Goal: Find specific page/section: Find specific page/section

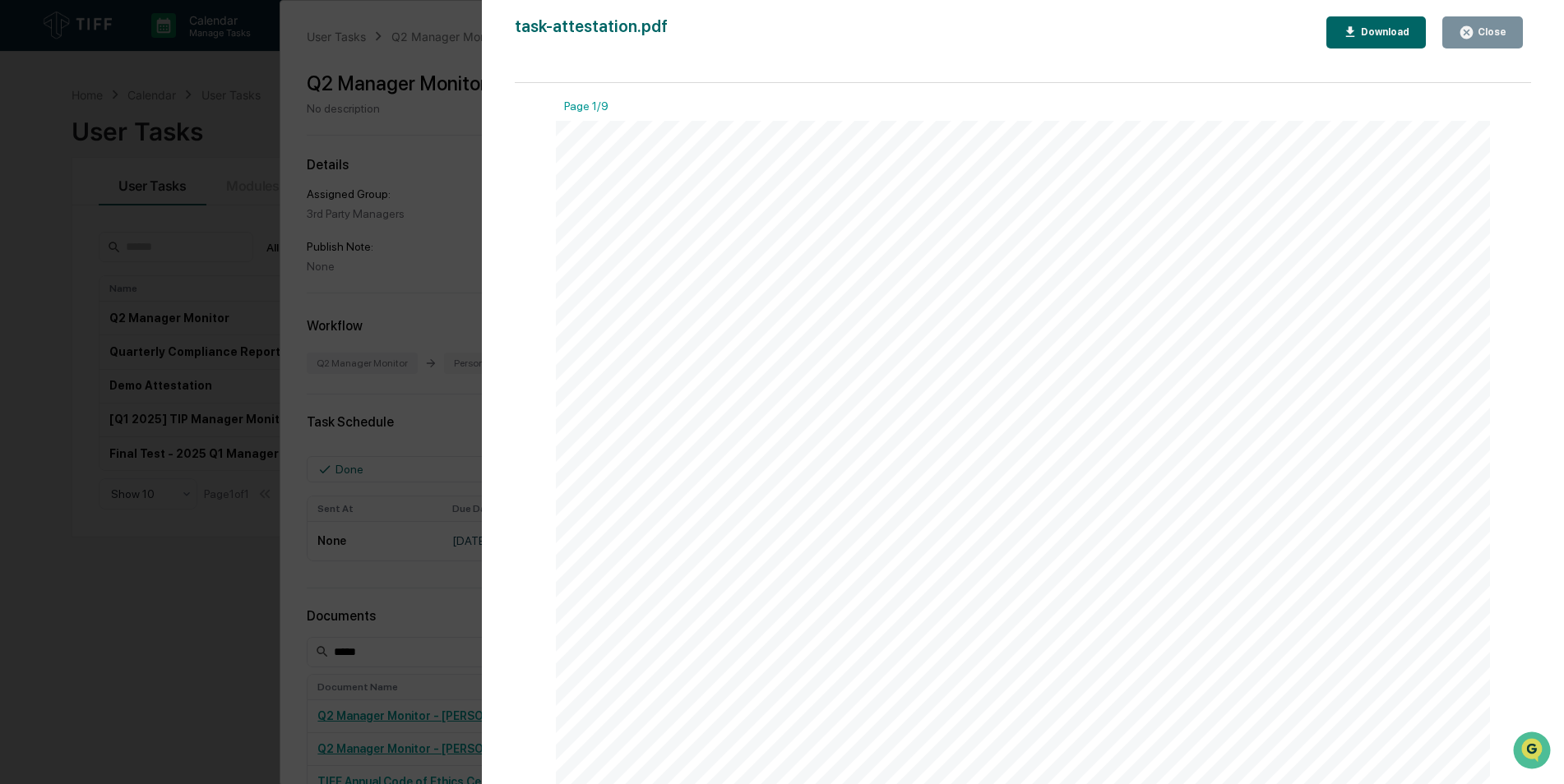
scroll to position [247, 0]
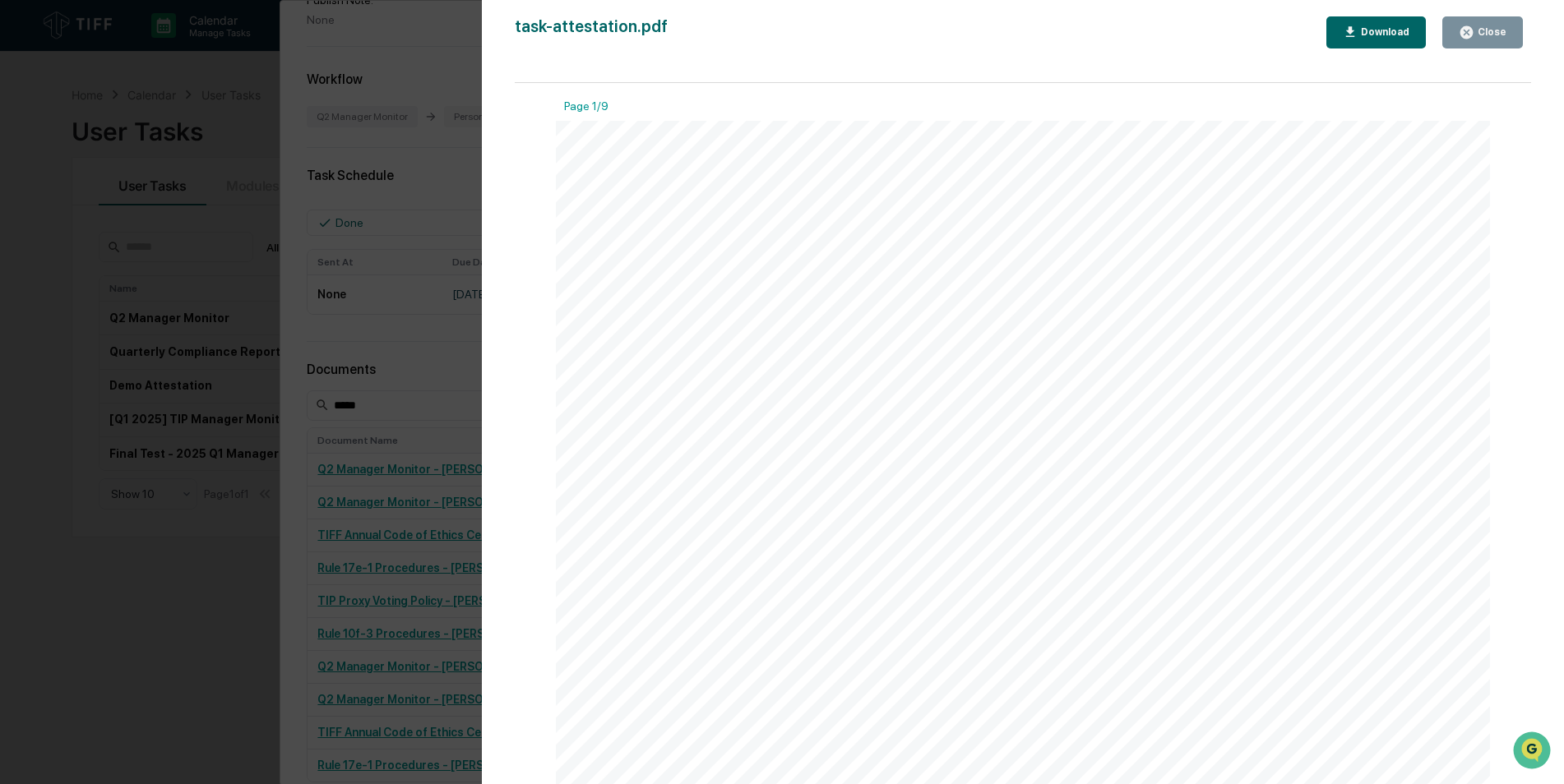
click at [384, 73] on div "Version History [DATE] 03:51 PM [PERSON_NAME] (Manager) task-attestation.pdf Cl…" at bounding box center [782, 392] width 1564 height 784
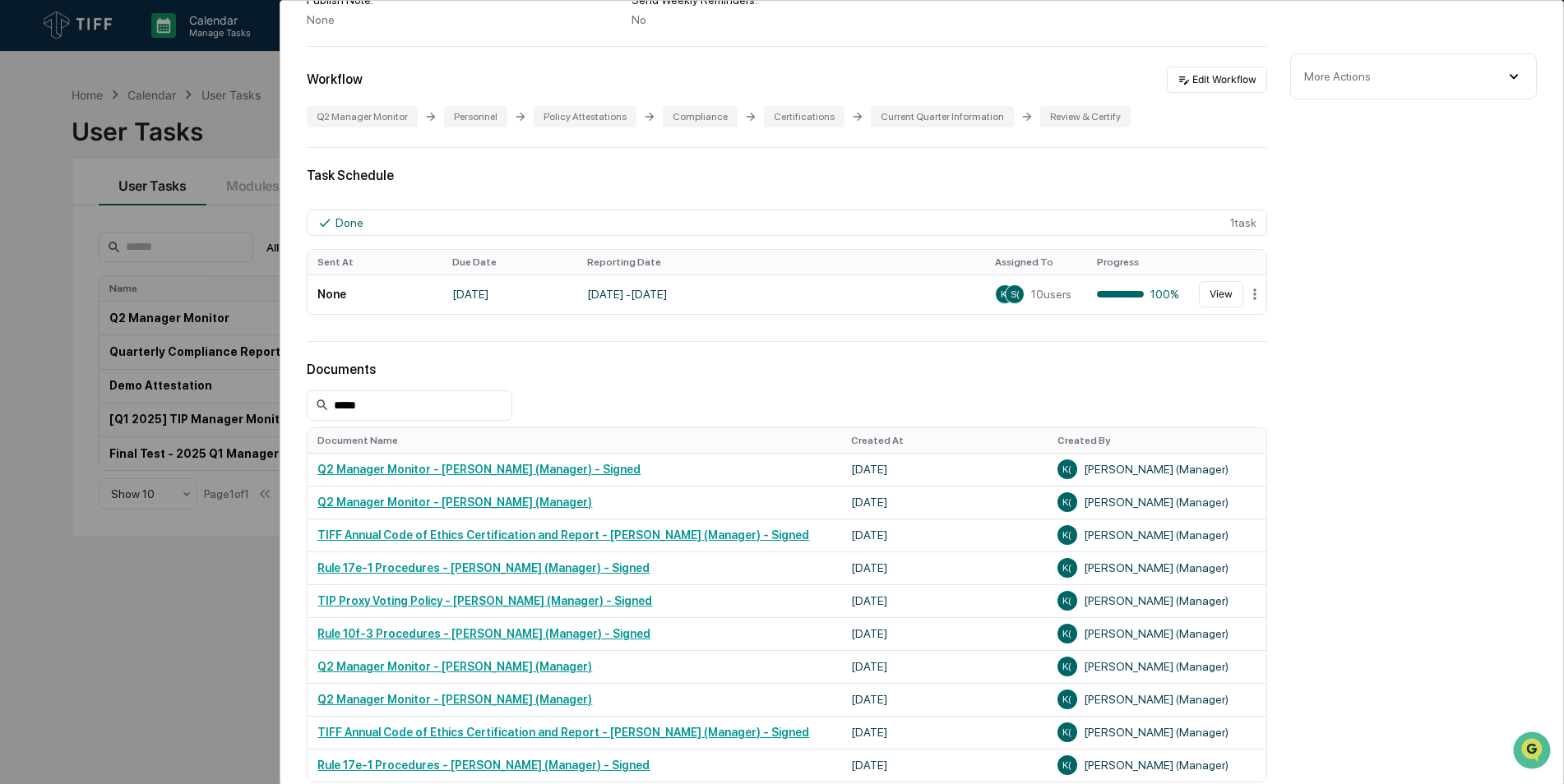
click at [534, 191] on div "Task Schedule Done 1 task Sent At Due Date Reporting Date Assigned To Progress …" at bounding box center [787, 244] width 960 height 154
click at [187, 313] on div "User Tasks Q2 Manager Monitor Q2 Manager Monitor Active No description Details …" at bounding box center [782, 392] width 1564 height 784
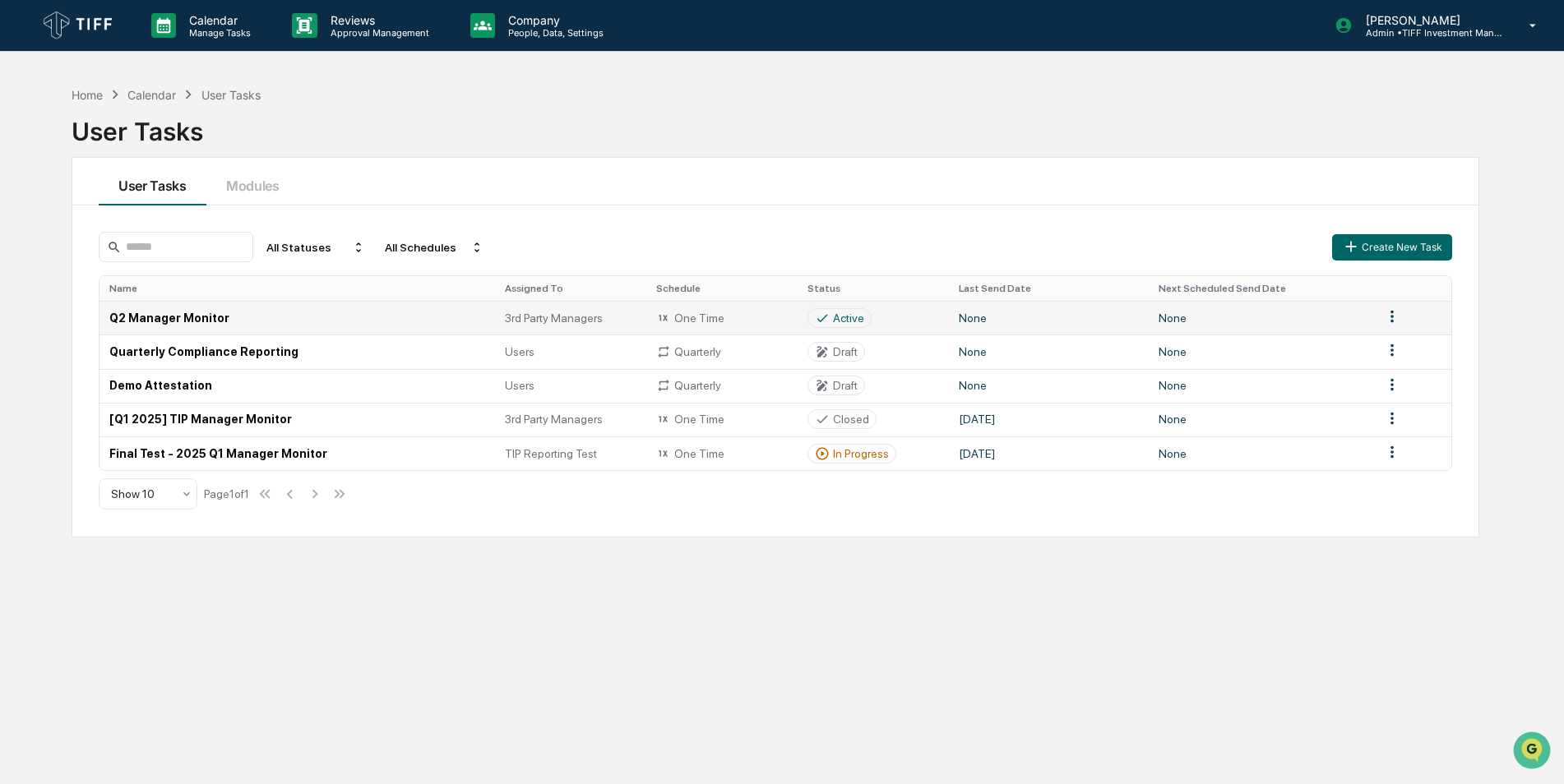
click at [188, 318] on td "Q2 Manager Monitor" at bounding box center [297, 317] width 395 height 33
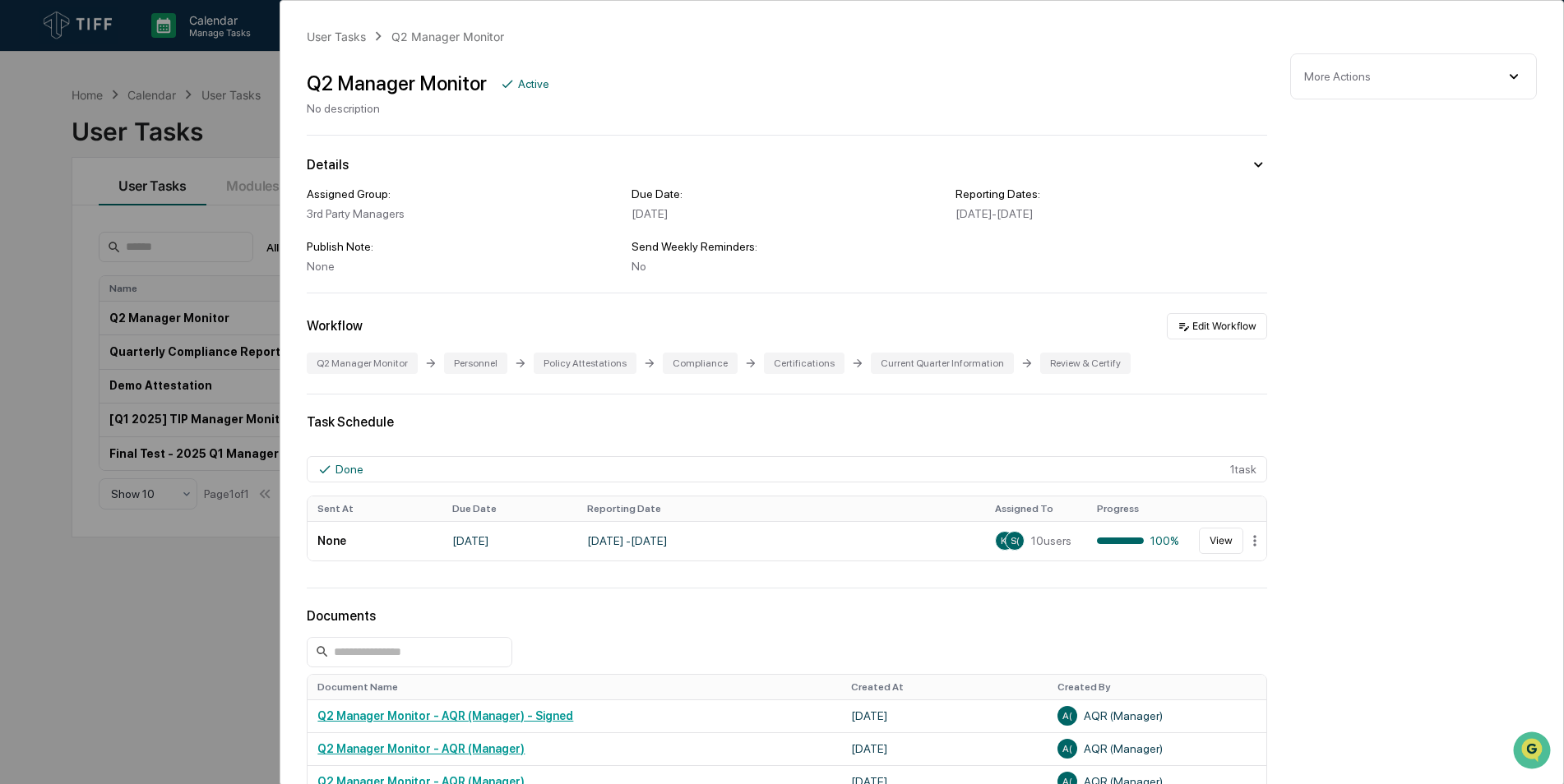
click at [176, 176] on div "User Tasks Q2 Manager Monitor Q2 Manager Monitor Active No description Details …" at bounding box center [782, 392] width 1564 height 784
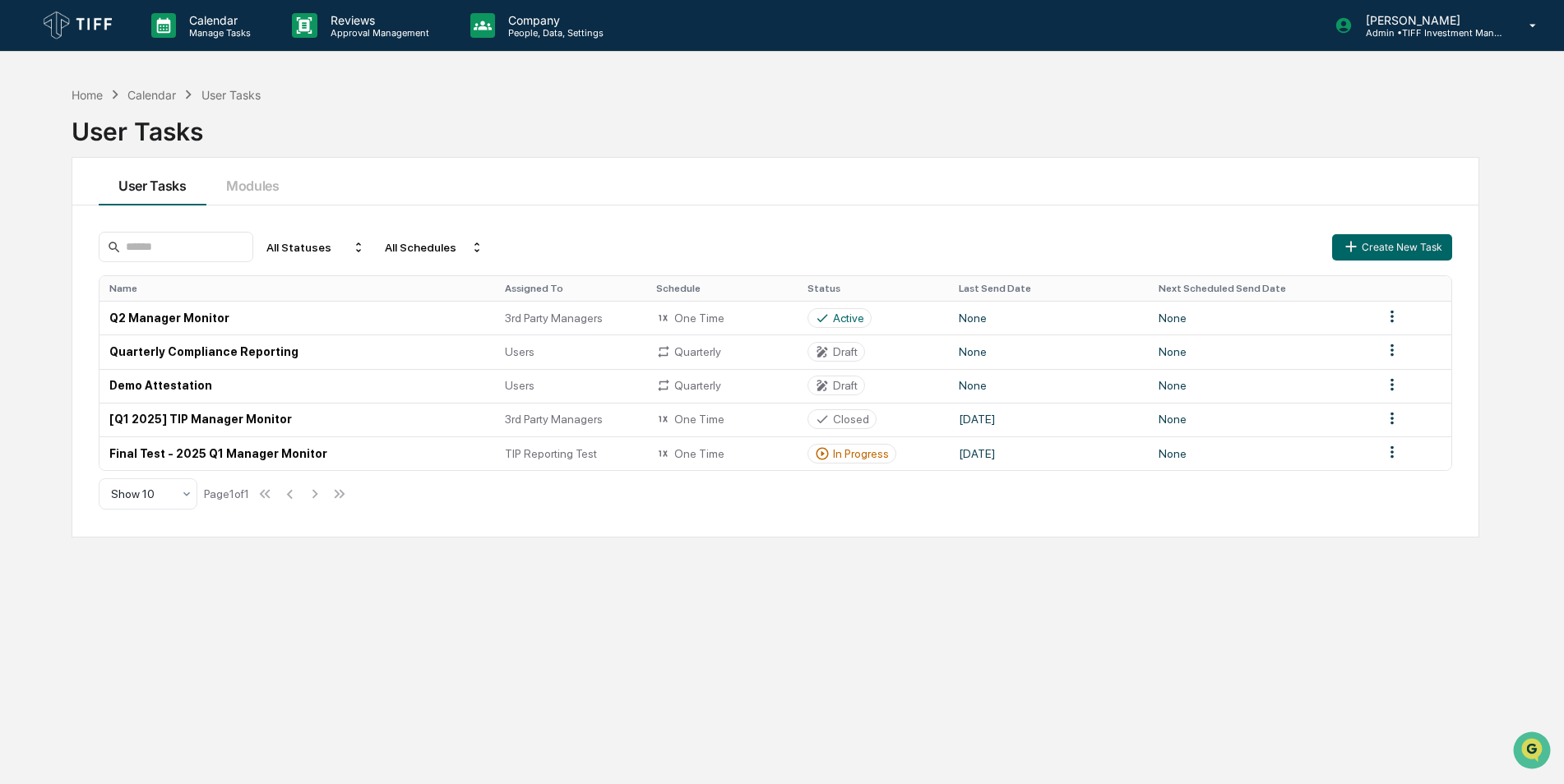
click at [89, 35] on img at bounding box center [78, 26] width 79 height 36
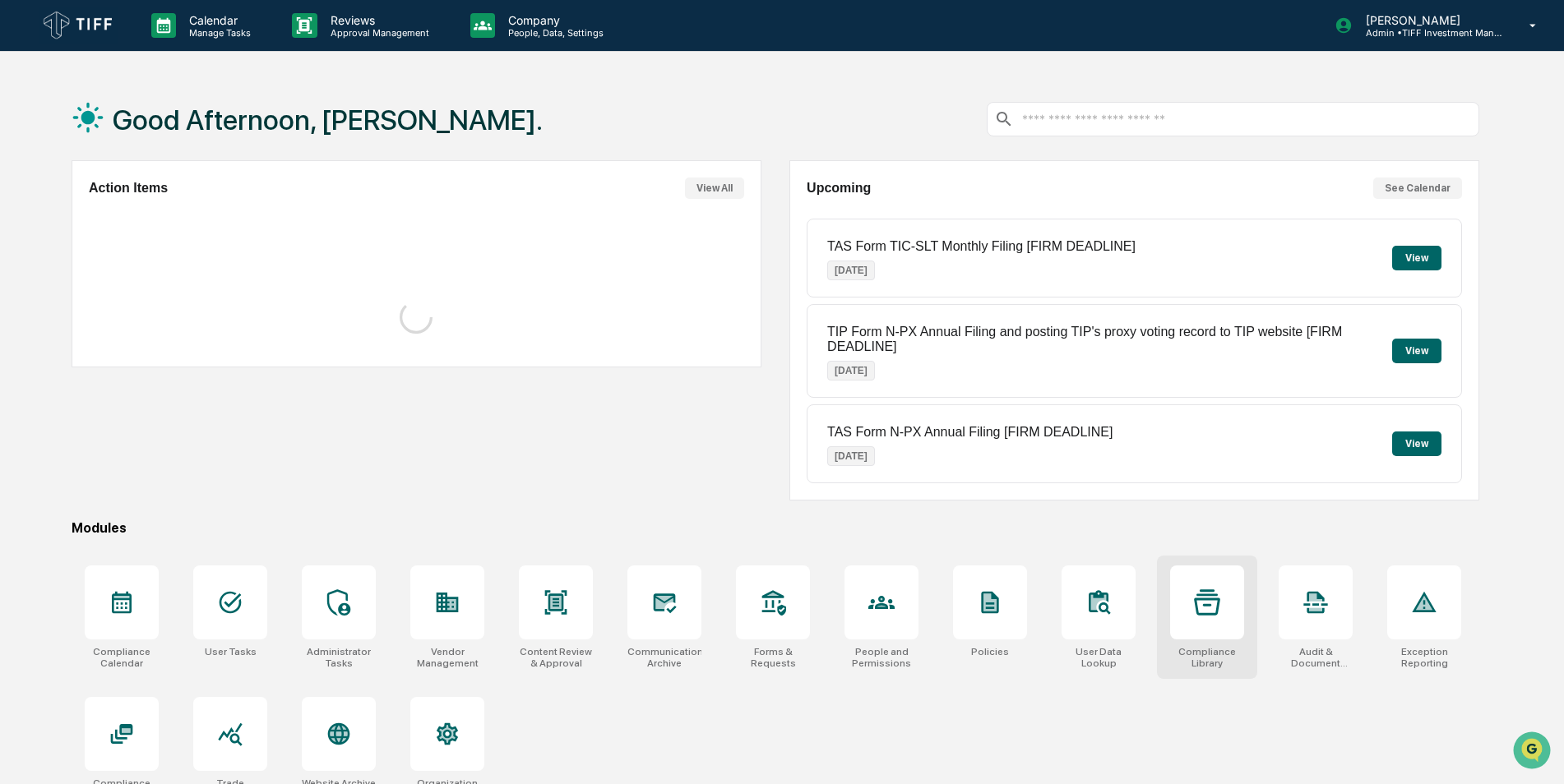
click at [1201, 577] on div at bounding box center [1206, 601] width 74 height 74
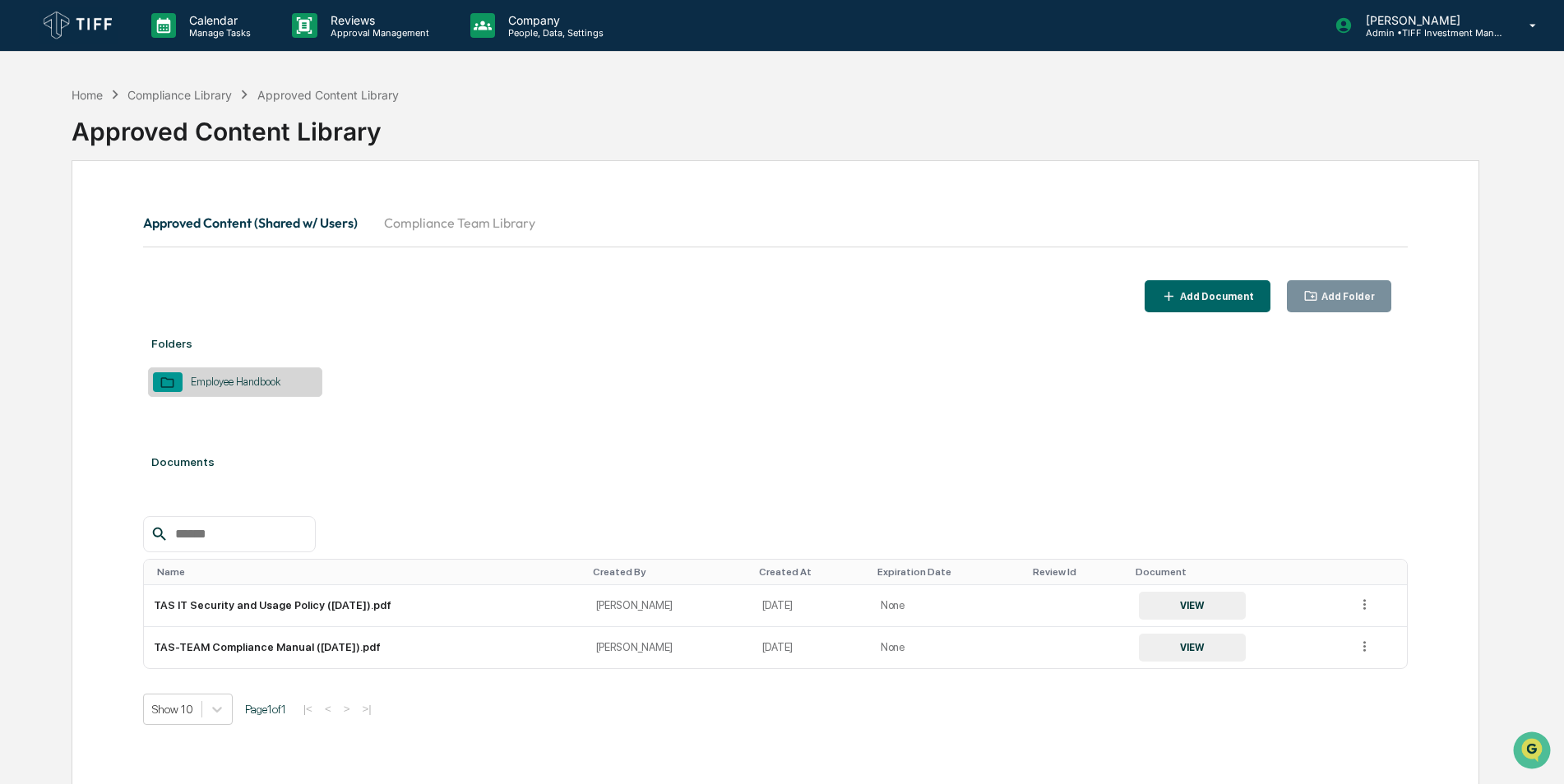
click at [429, 215] on button "Compliance Team Library" at bounding box center [460, 222] width 178 height 39
